Goal: Transaction & Acquisition: Purchase product/service

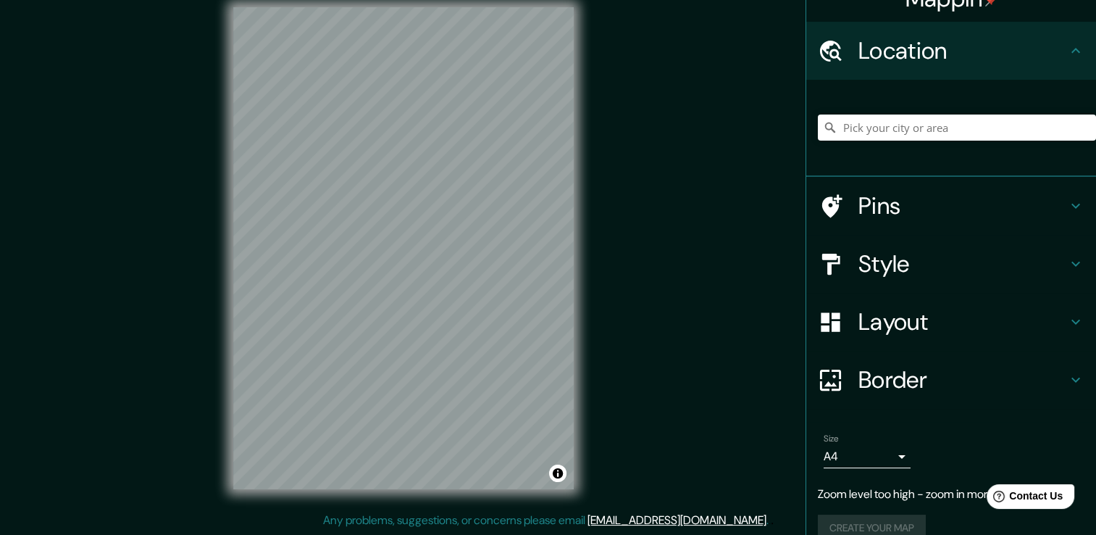
scroll to position [47, 0]
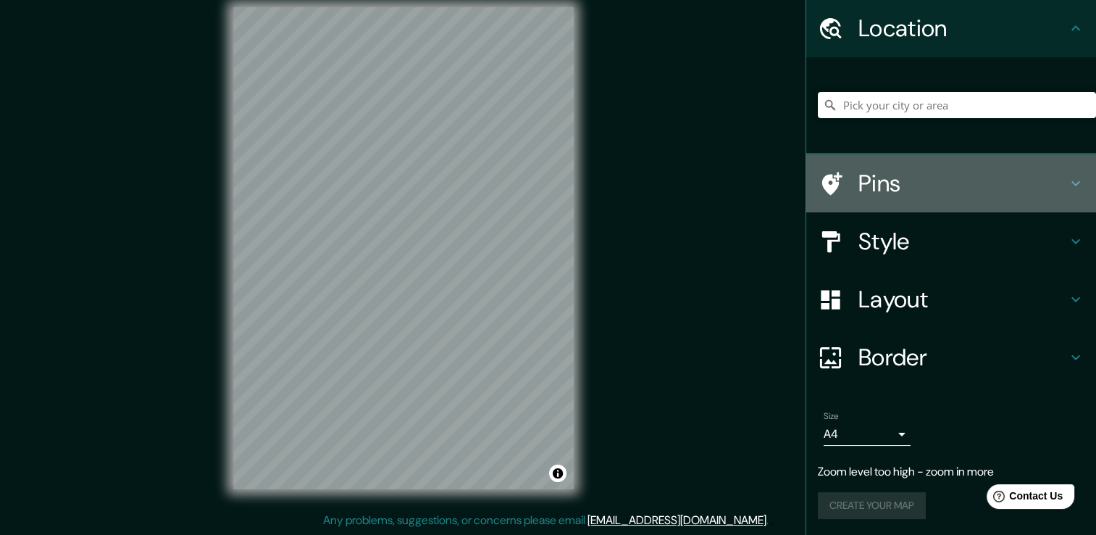
click at [909, 185] on h4 "Pins" at bounding box center [963, 183] width 209 height 29
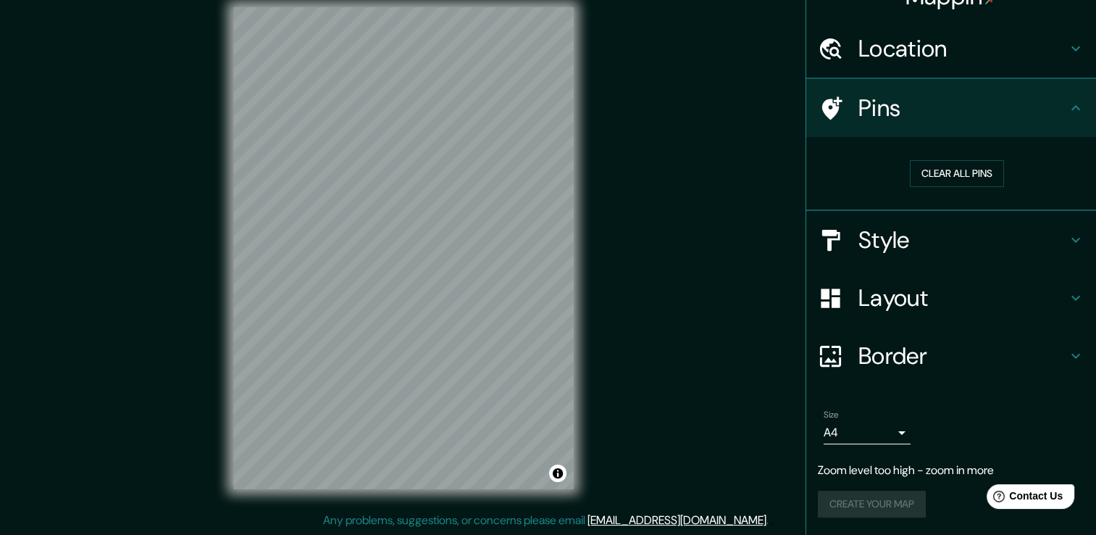
scroll to position [25, 0]
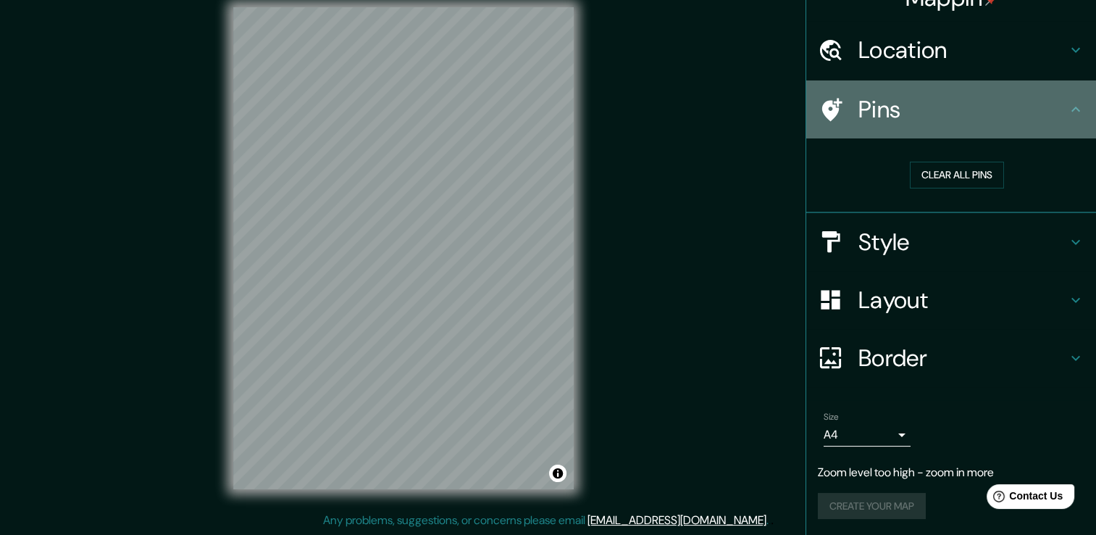
click at [958, 107] on h4 "Pins" at bounding box center [963, 109] width 209 height 29
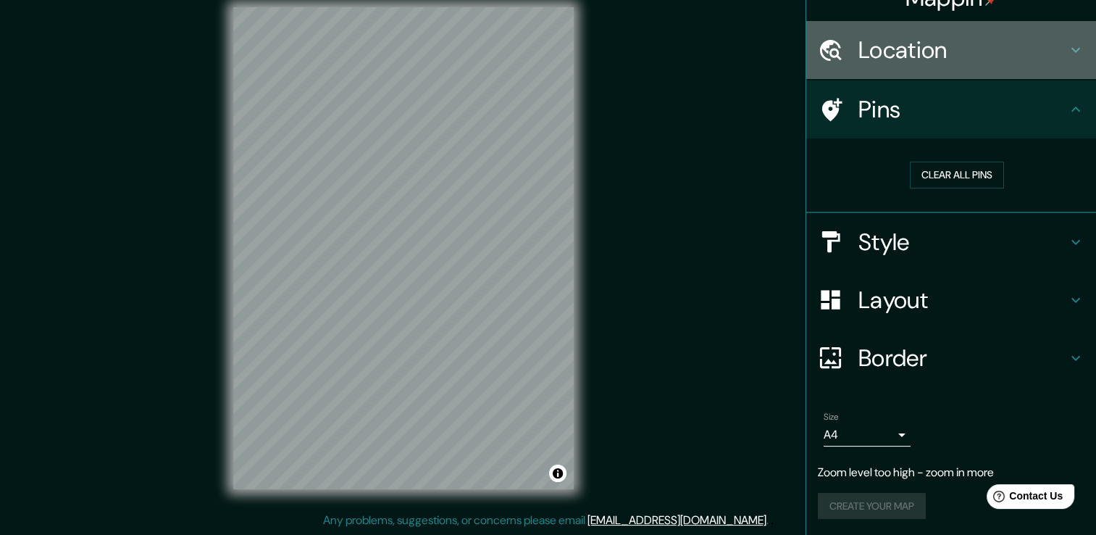
click at [929, 51] on h4 "Location" at bounding box center [963, 50] width 209 height 29
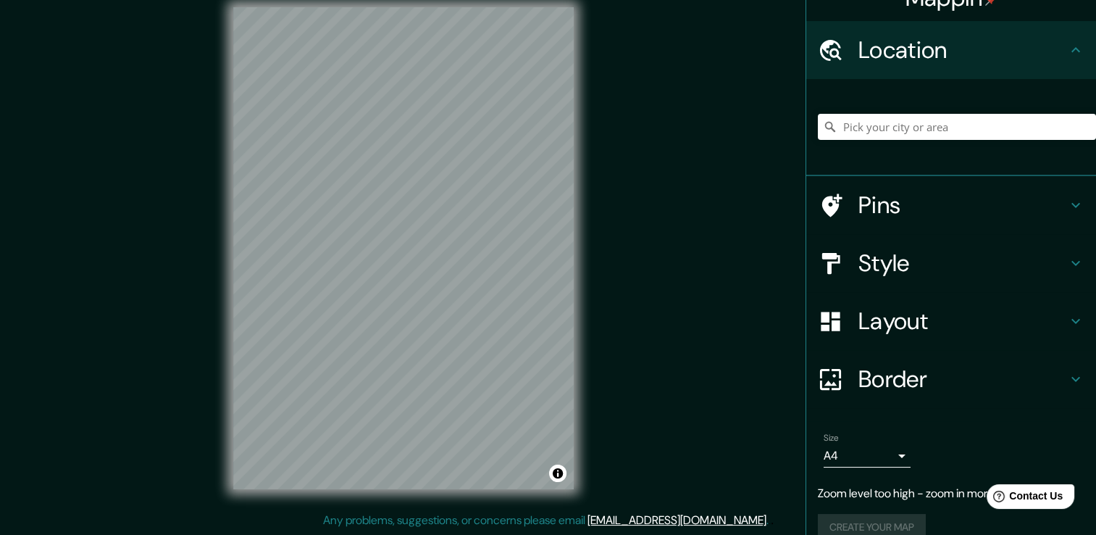
click at [912, 264] on h4 "Style" at bounding box center [963, 263] width 209 height 29
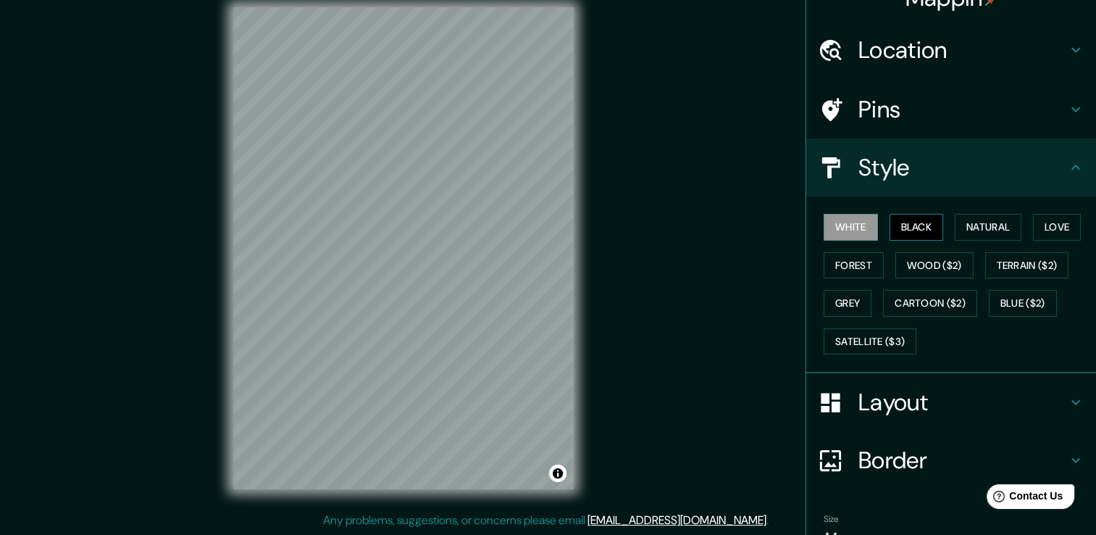
click at [919, 222] on button "Black" at bounding box center [917, 227] width 54 height 27
click at [1004, 225] on button "Natural" at bounding box center [988, 227] width 67 height 27
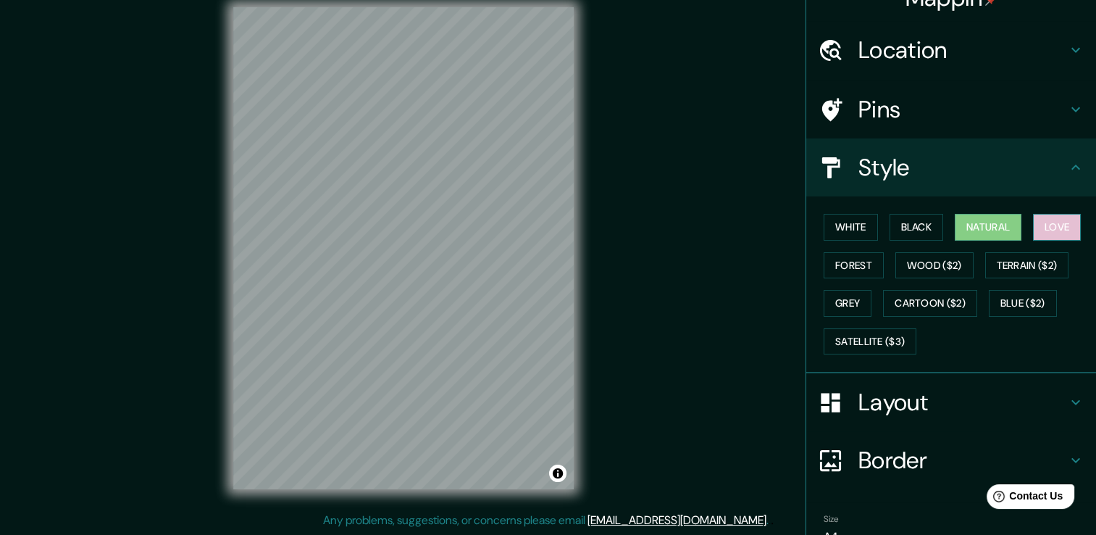
click at [1062, 222] on button "Love" at bounding box center [1057, 227] width 48 height 27
click at [837, 267] on button "Forest" at bounding box center [854, 265] width 60 height 27
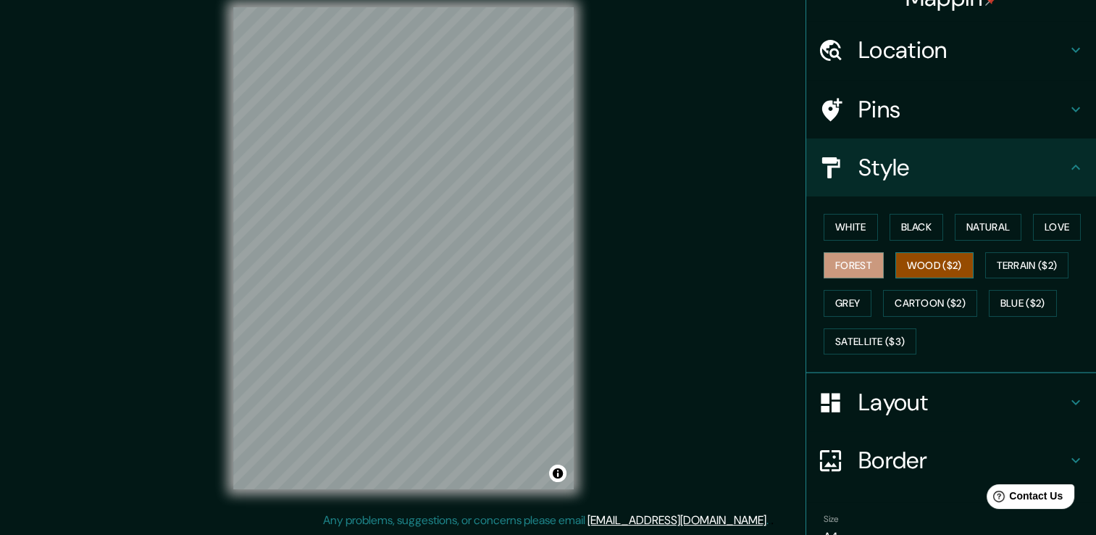
click at [904, 265] on button "Wood ($2)" at bounding box center [935, 265] width 78 height 27
click at [1031, 259] on button "Terrain ($2)" at bounding box center [1028, 265] width 84 height 27
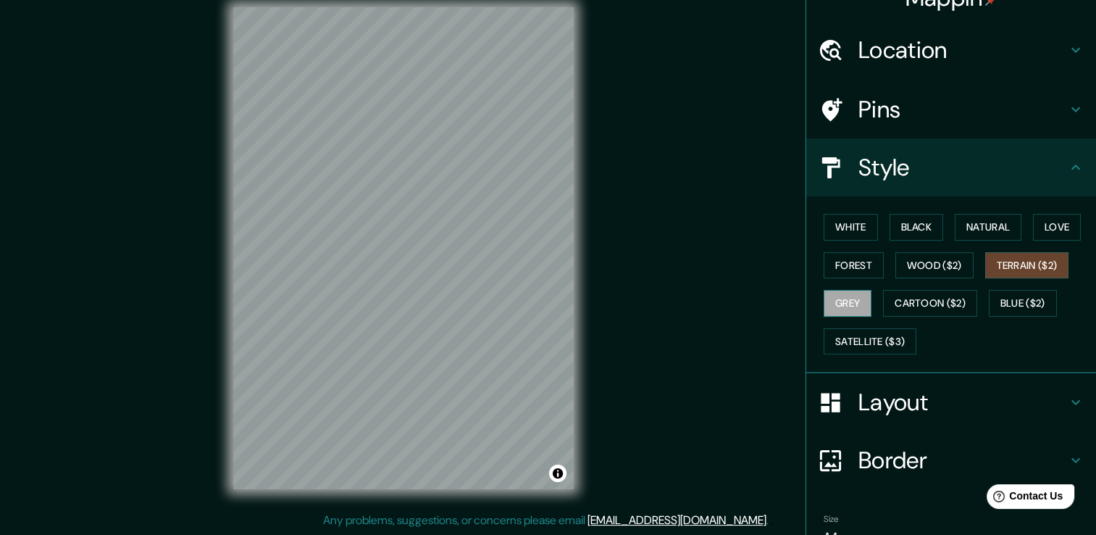
click at [844, 303] on button "Grey" at bounding box center [848, 303] width 48 height 27
click at [947, 296] on button "Cartoon ($2)" at bounding box center [930, 303] width 94 height 27
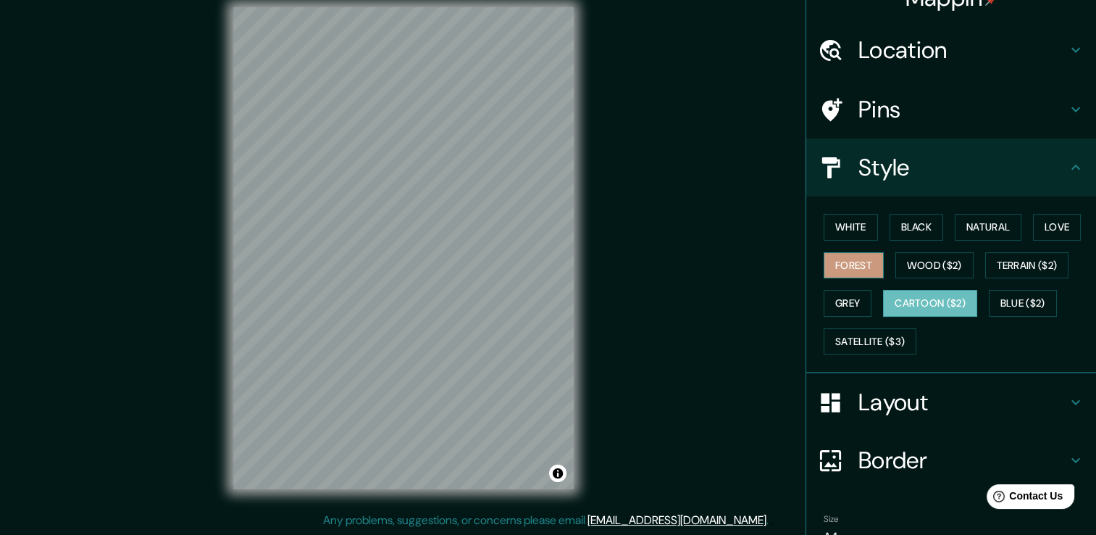
click at [858, 259] on button "Forest" at bounding box center [854, 265] width 60 height 27
click at [849, 227] on button "White" at bounding box center [851, 227] width 54 height 27
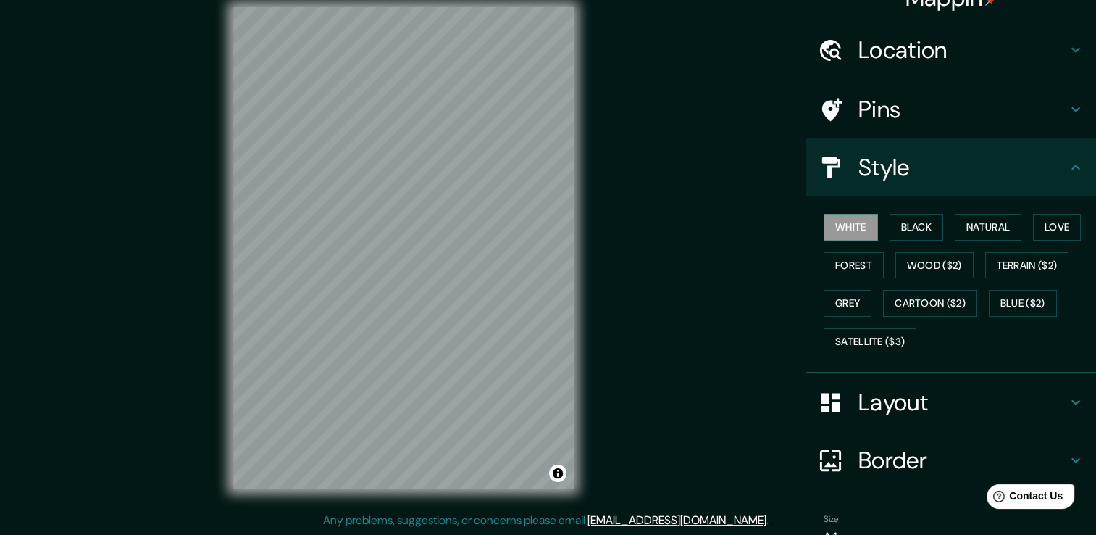
click at [924, 391] on h4 "Layout" at bounding box center [963, 402] width 209 height 29
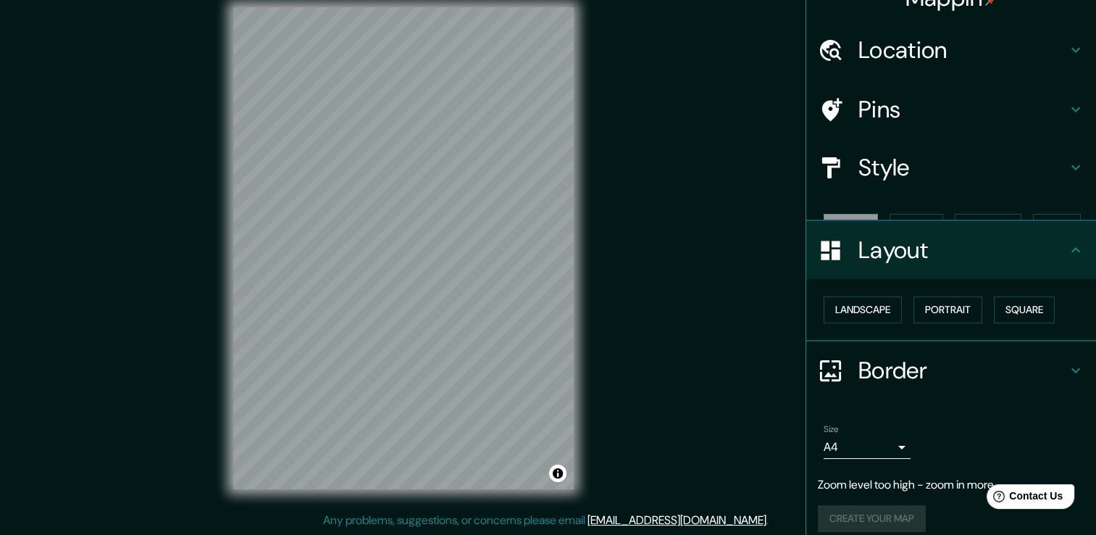
scroll to position [14, 0]
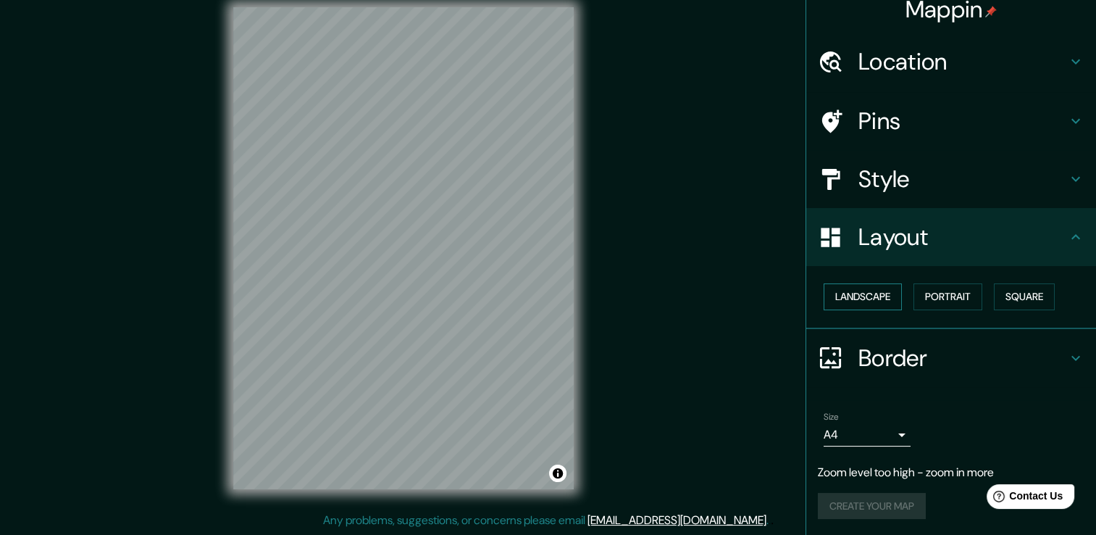
click at [874, 301] on button "Landscape" at bounding box center [863, 296] width 78 height 27
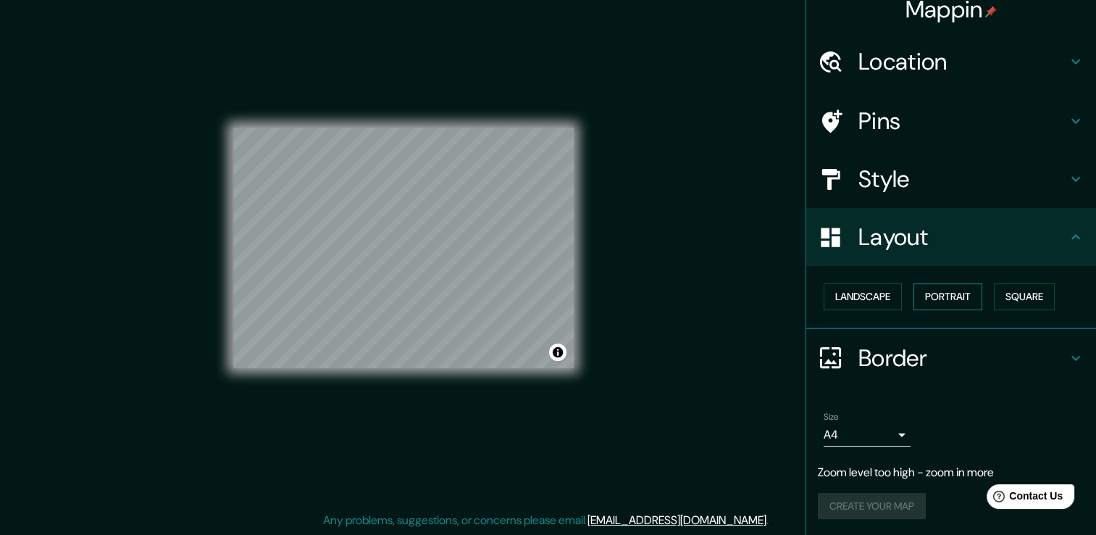
click at [925, 294] on button "Portrait" at bounding box center [948, 296] width 69 height 27
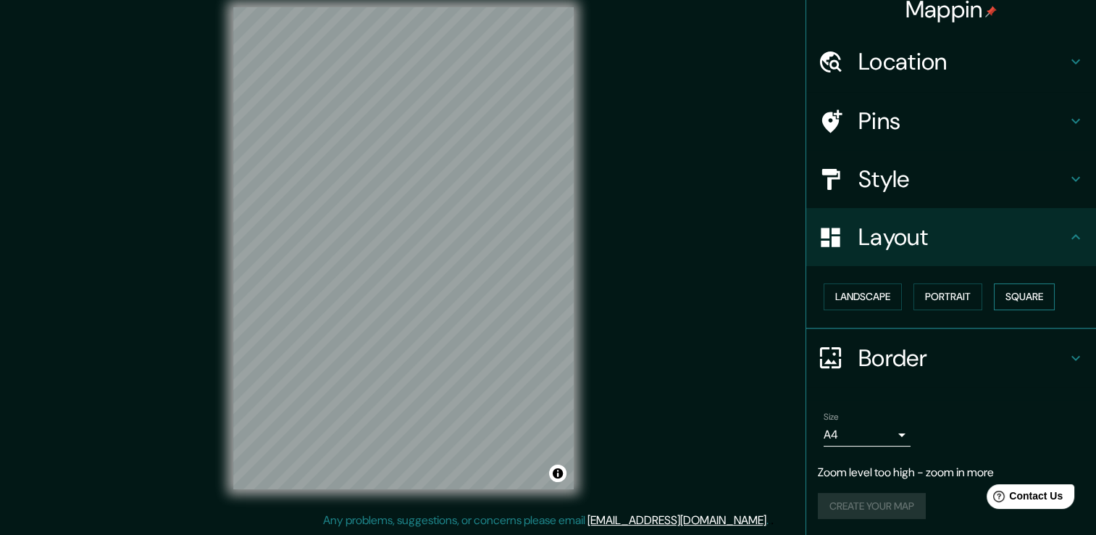
click at [1020, 294] on button "Square" at bounding box center [1024, 296] width 61 height 27
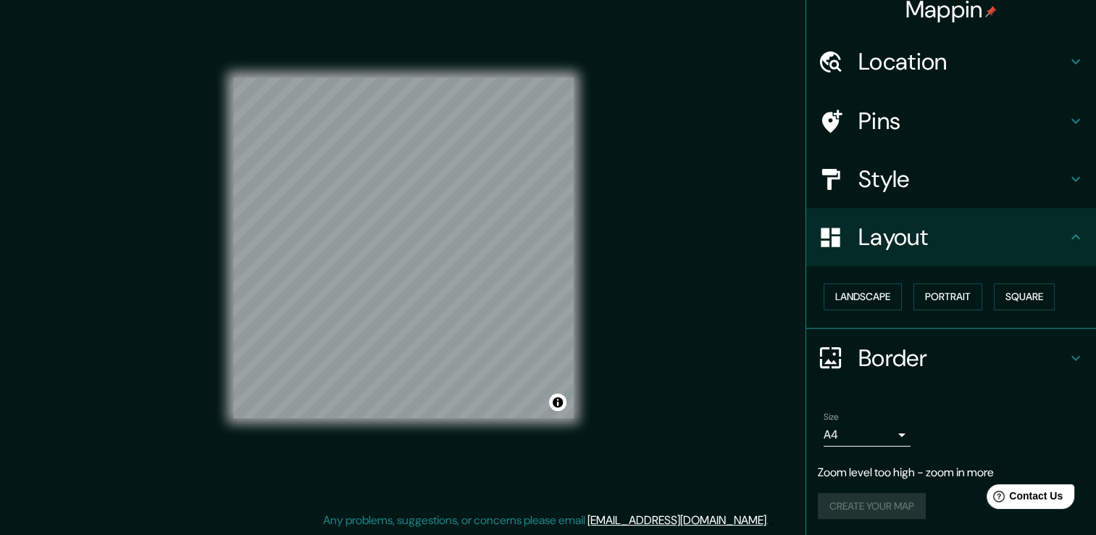
click at [978, 294] on div "Landscape [GEOGRAPHIC_DATA]" at bounding box center [957, 297] width 278 height 38
drag, startPoint x: 943, startPoint y: 303, endPoint x: 931, endPoint y: 312, distance: 15.1
click at [942, 304] on button "Portrait" at bounding box center [948, 296] width 69 height 27
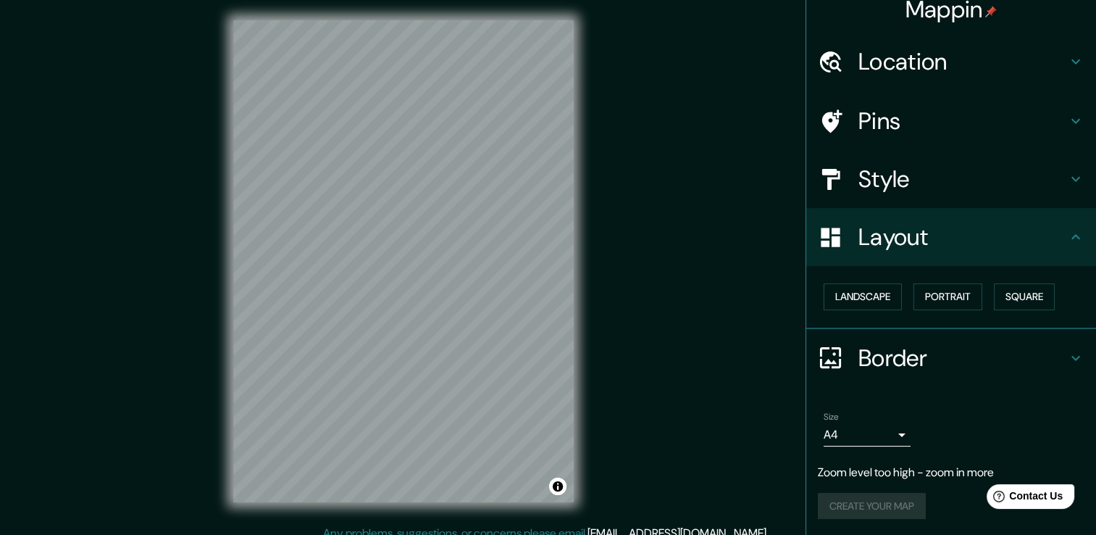
scroll to position [1, 0]
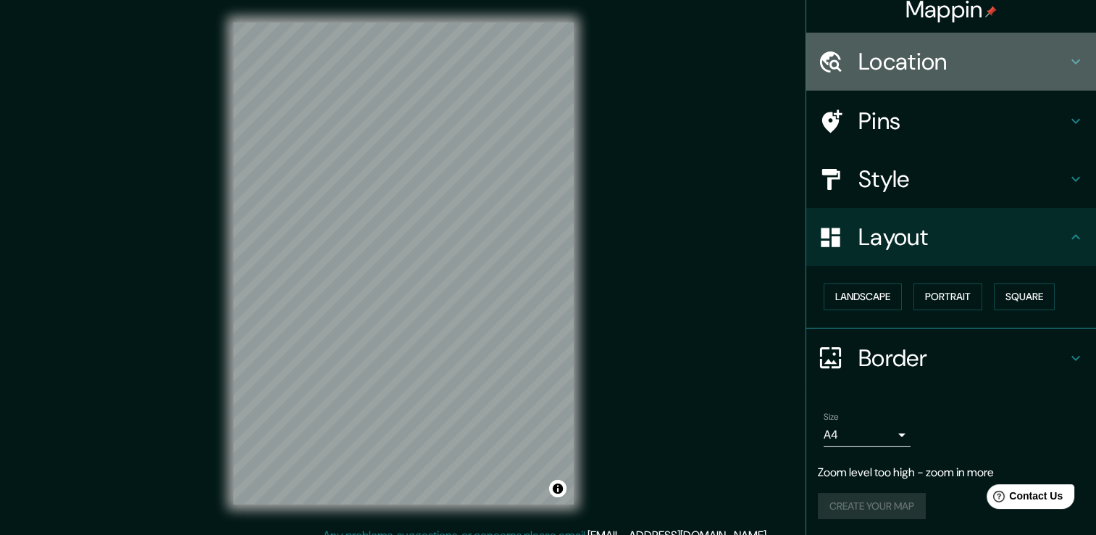
click at [952, 54] on h4 "Location" at bounding box center [963, 61] width 209 height 29
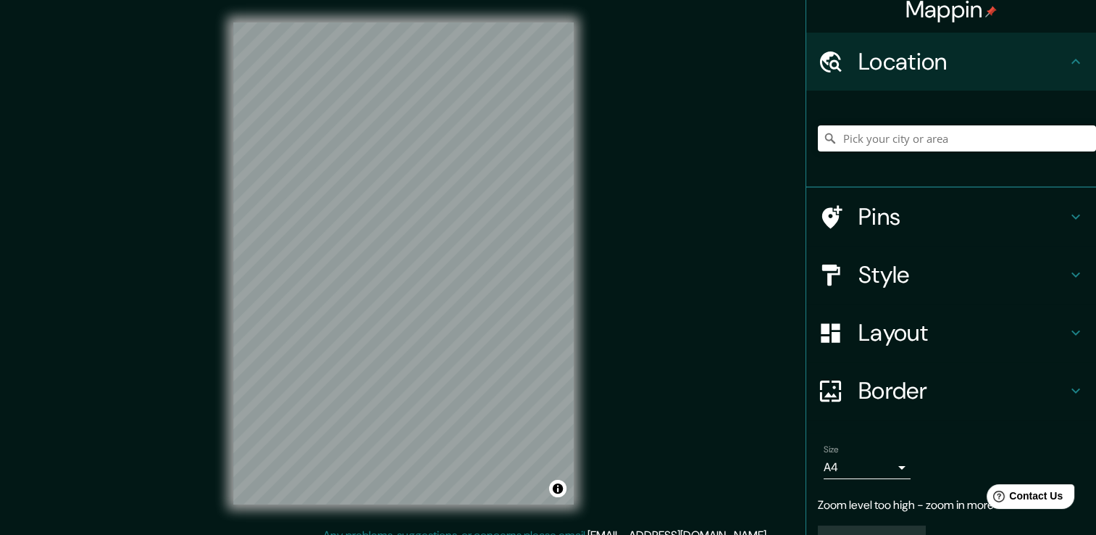
click at [903, 271] on h4 "Style" at bounding box center [963, 274] width 209 height 29
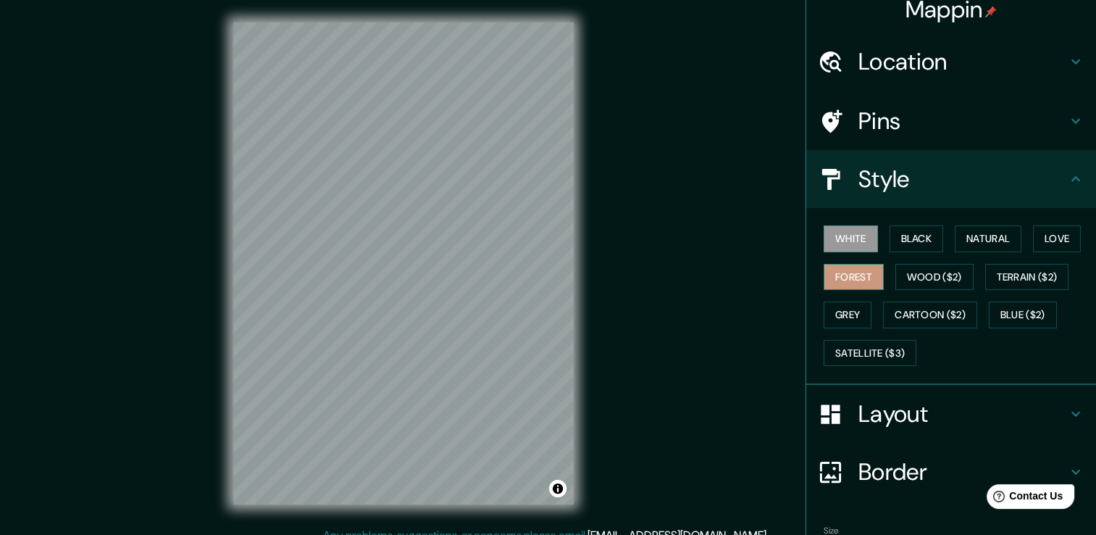
click at [865, 282] on button "Forest" at bounding box center [854, 277] width 60 height 27
click at [919, 241] on button "Black" at bounding box center [917, 238] width 54 height 27
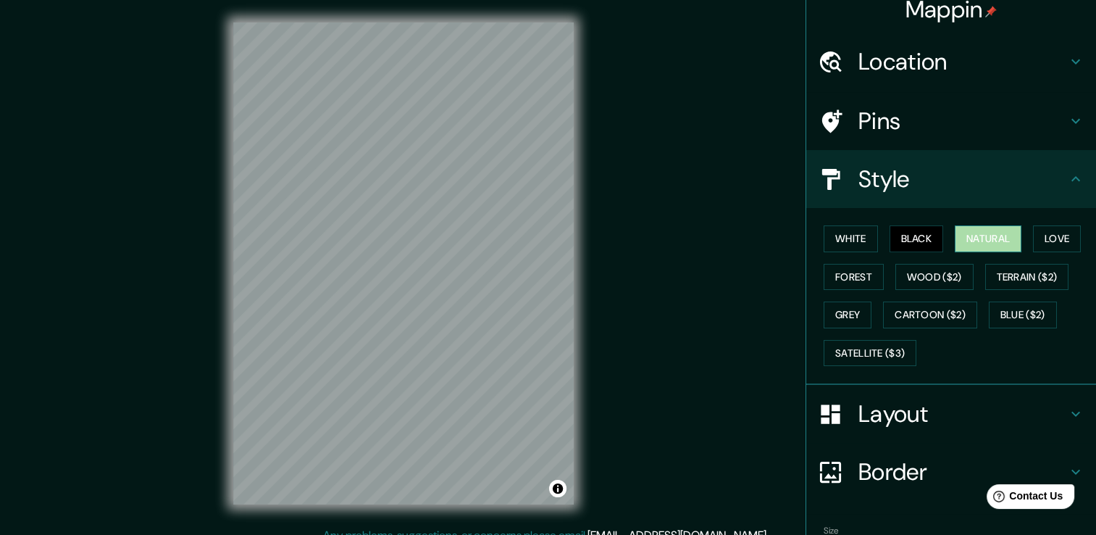
click at [984, 237] on button "Natural" at bounding box center [988, 238] width 67 height 27
click at [1036, 243] on button "Love" at bounding box center [1057, 238] width 48 height 27
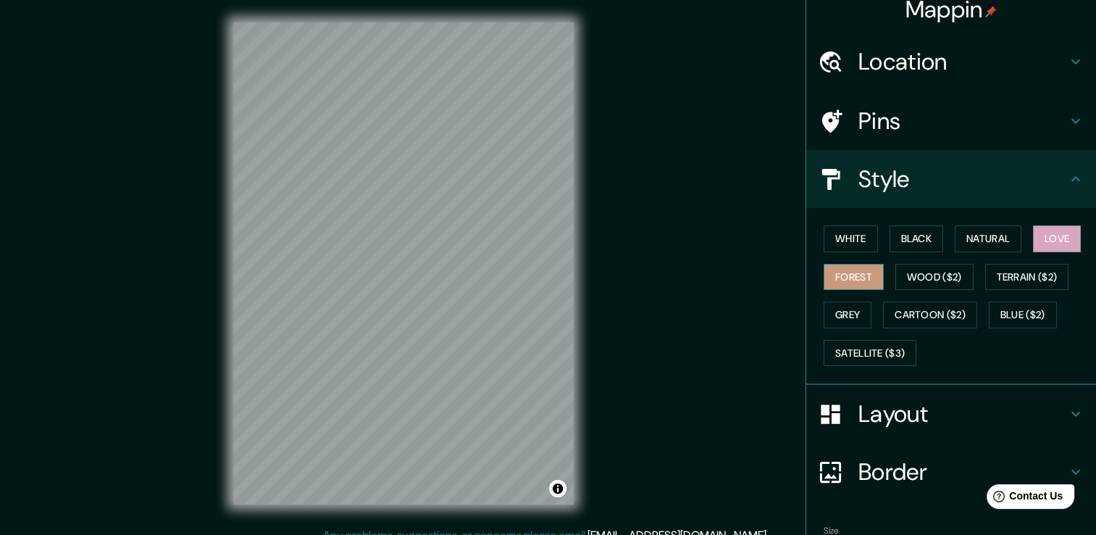
click at [849, 277] on button "Forest" at bounding box center [854, 277] width 60 height 27
click at [909, 276] on button "Wood ($2)" at bounding box center [935, 277] width 78 height 27
click at [830, 277] on button "Forest" at bounding box center [854, 277] width 60 height 27
click at [901, 273] on button "Wood ($2)" at bounding box center [935, 277] width 78 height 27
